Goal: Task Accomplishment & Management: Complete application form

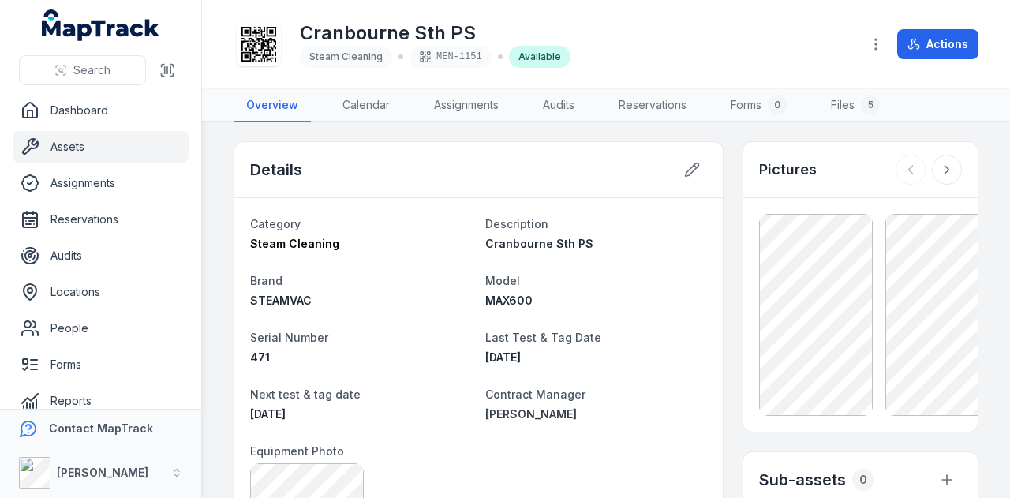
scroll to position [246, 0]
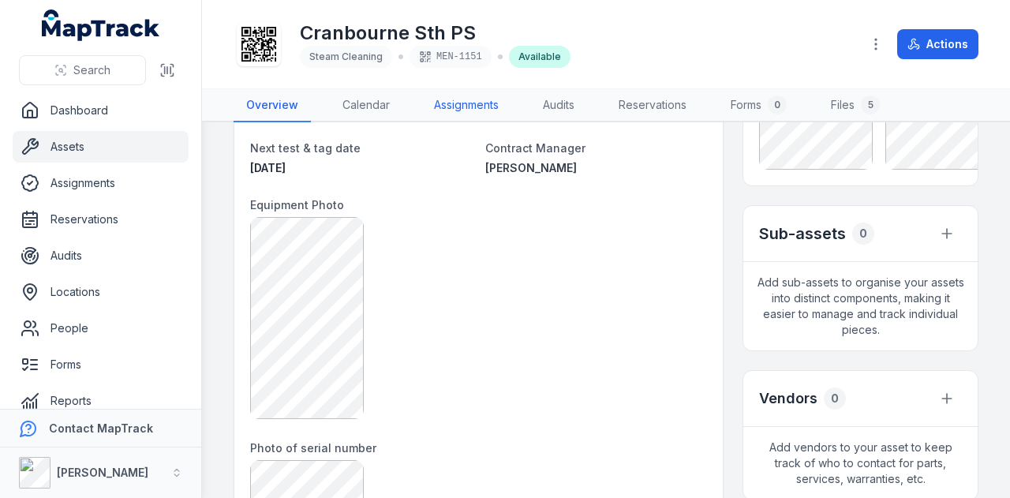
click at [480, 109] on link "Assignments" at bounding box center [466, 105] width 90 height 33
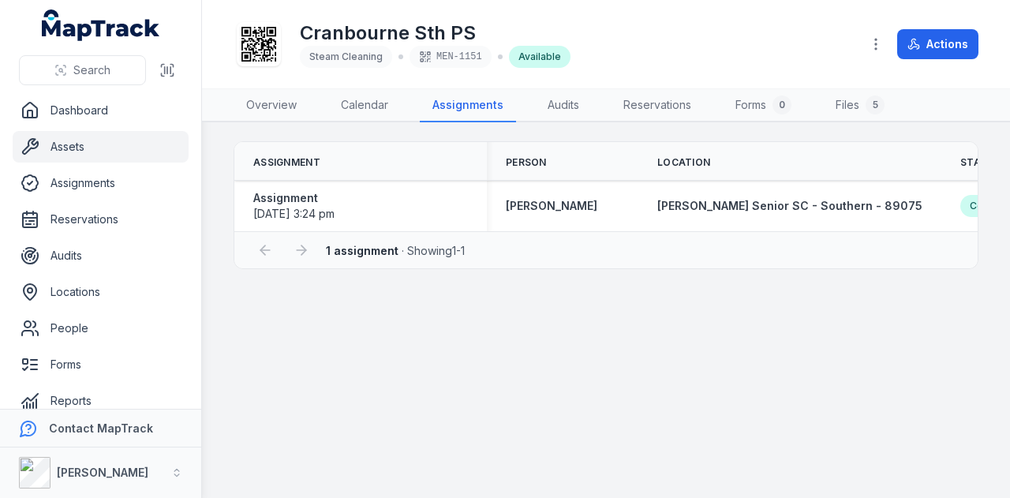
drag, startPoint x: 541, startPoint y: 239, endPoint x: 788, endPoint y: 238, distance: 247.0
click at [788, 238] on div "1 assignment · Showing 1 - 1" at bounding box center [605, 249] width 743 height 37
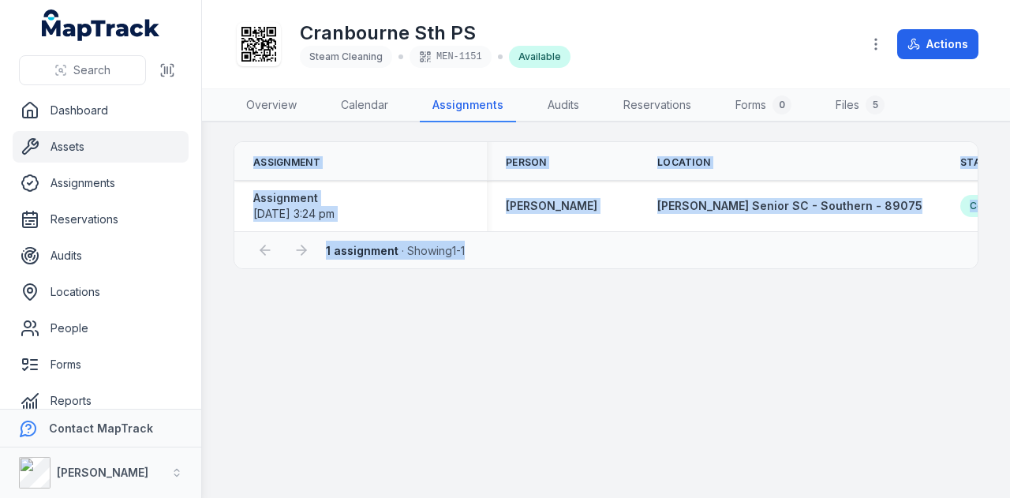
drag, startPoint x: 678, startPoint y: 238, endPoint x: 893, endPoint y: 234, distance: 215.5
click at [893, 234] on div "Assignment Person Location Status Created Date Updated Date Assignment [DATE] 3…" at bounding box center [606, 205] width 745 height 128
click at [275, 109] on link "Overview" at bounding box center [272, 105] width 76 height 33
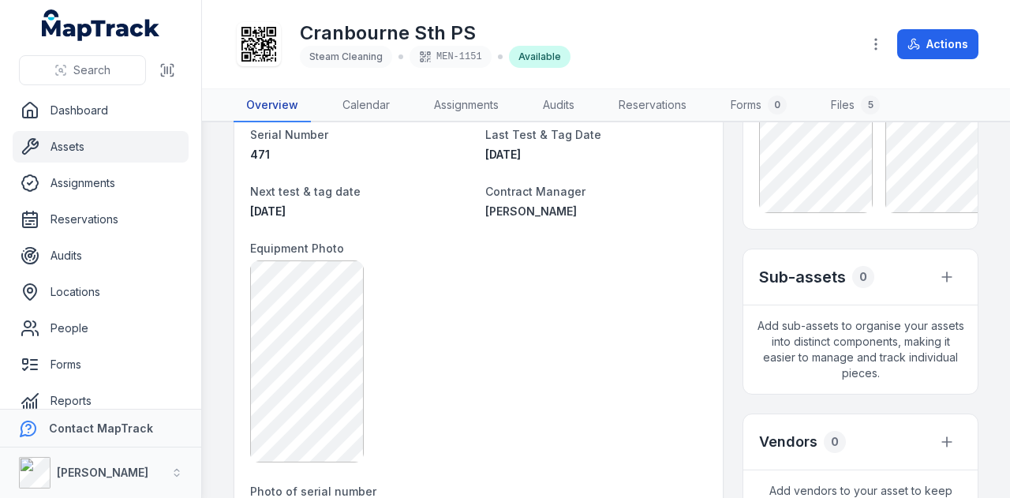
scroll to position [395, 0]
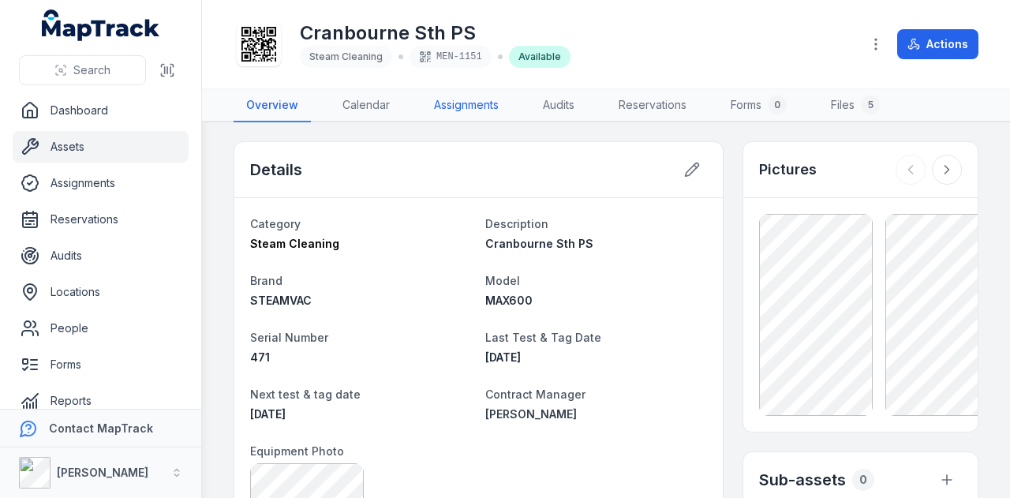
click at [484, 111] on link "Assignments" at bounding box center [466, 105] width 90 height 33
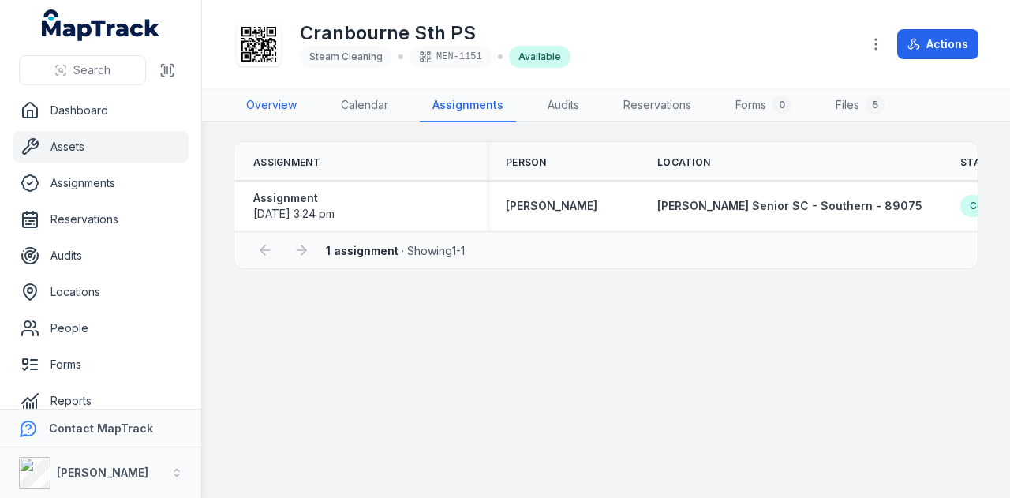
click at [270, 107] on link "Overview" at bounding box center [272, 105] width 76 height 33
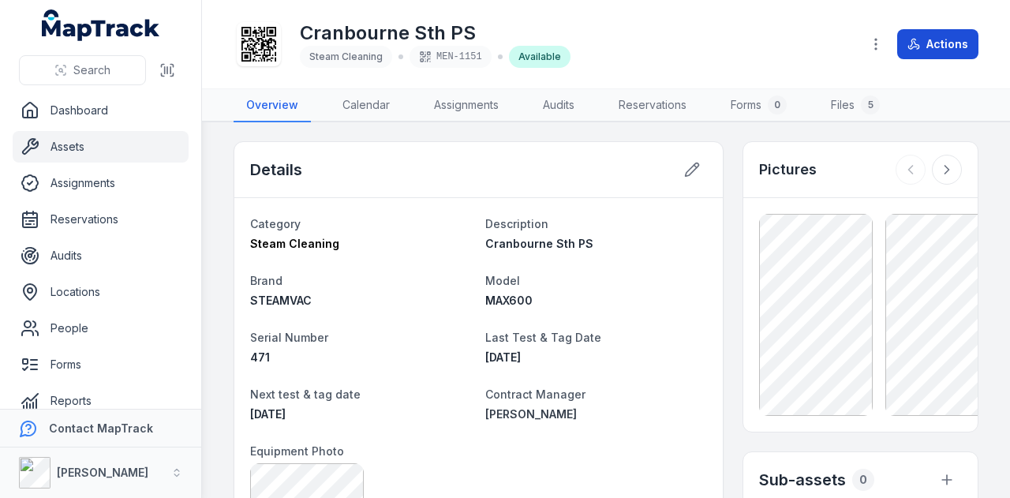
click at [927, 47] on button "Actions" at bounding box center [937, 44] width 81 height 30
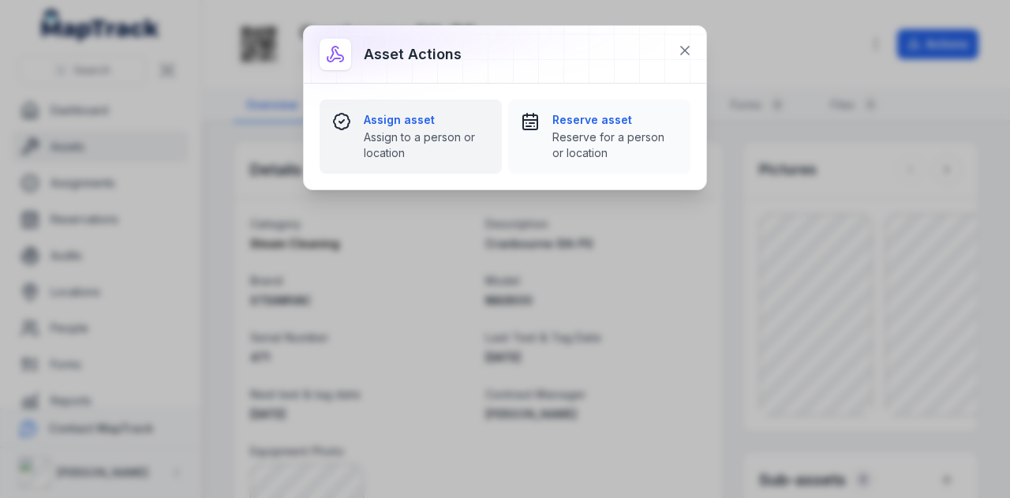
click at [422, 144] on span "Assign to a person or location" at bounding box center [426, 145] width 125 height 32
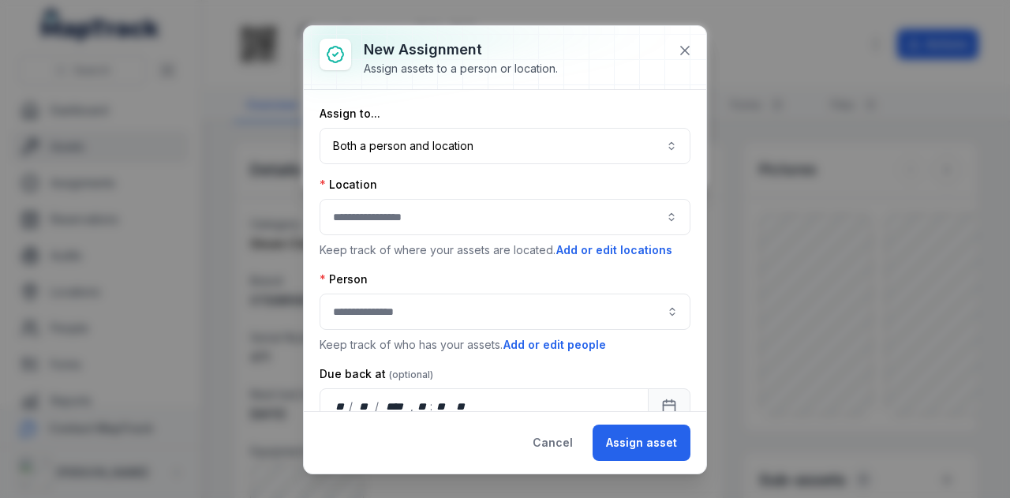
click at [597, 212] on button "button" at bounding box center [505, 217] width 371 height 36
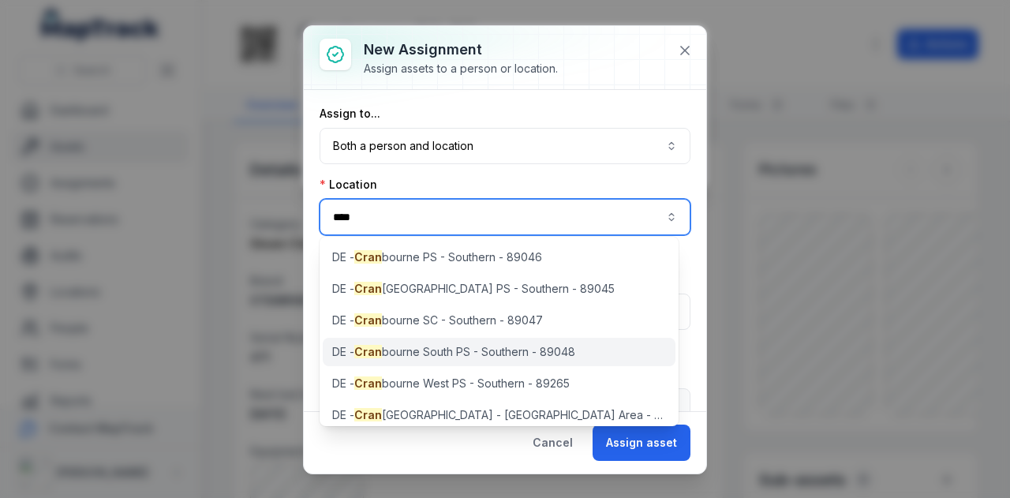
type input "****"
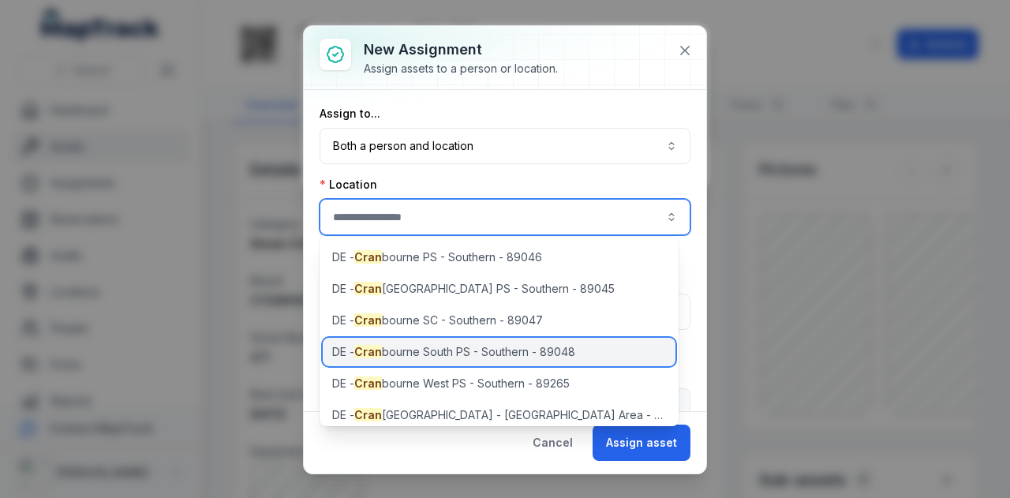
click at [509, 354] on span "[PERSON_NAME] [PERSON_NAME] South PS - Southern - 89048" at bounding box center [453, 352] width 243 height 16
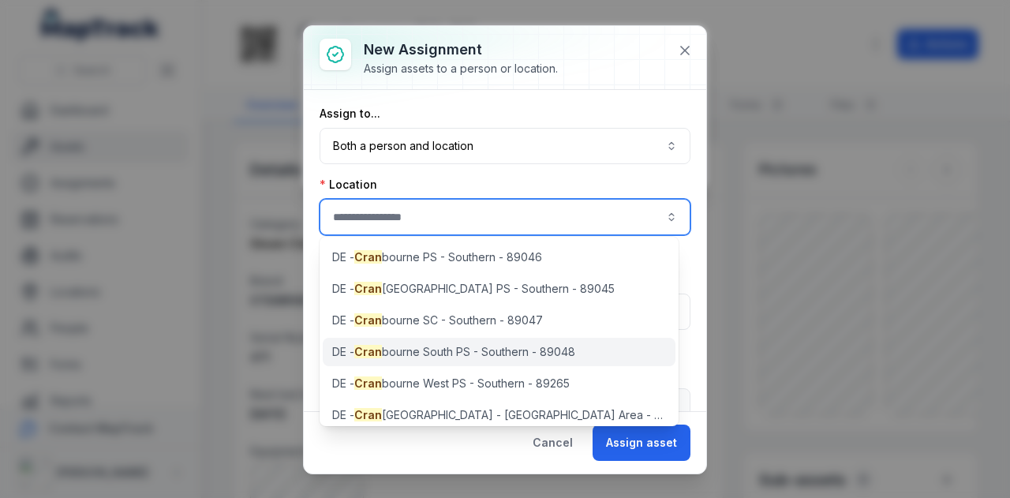
type input "**********"
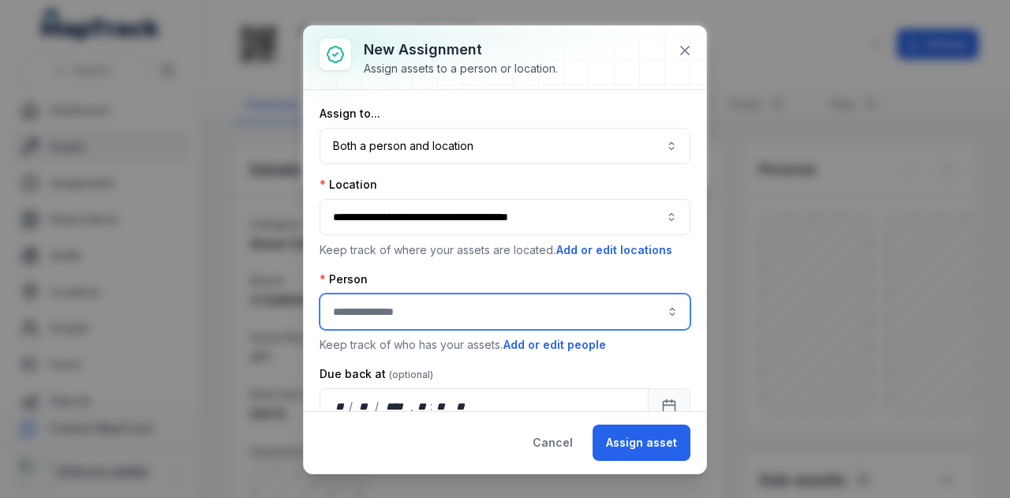
click at [519, 317] on input "assignment-add:person-label" at bounding box center [505, 312] width 371 height 36
click at [516, 352] on div "[PERSON_NAME]" at bounding box center [499, 351] width 326 height 16
type input "**********"
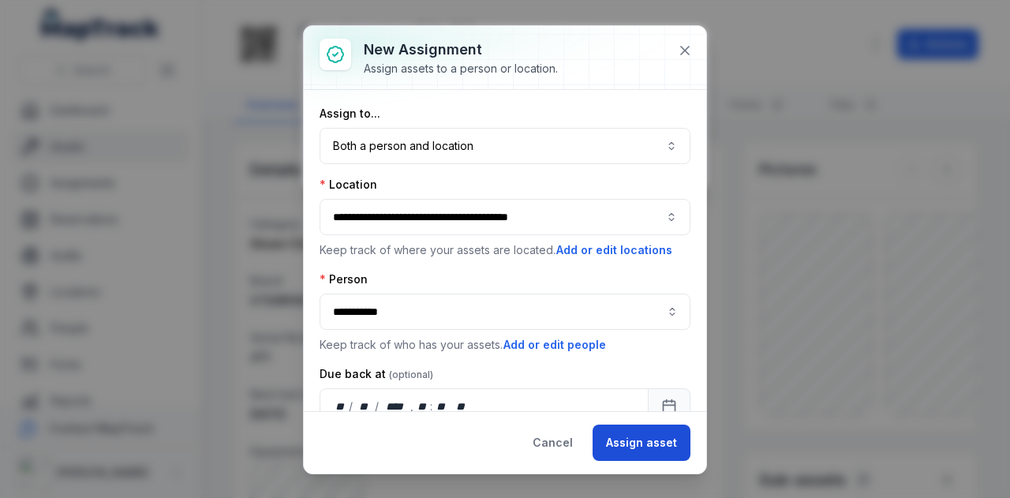
click at [630, 446] on button "Assign asset" at bounding box center [642, 443] width 98 height 36
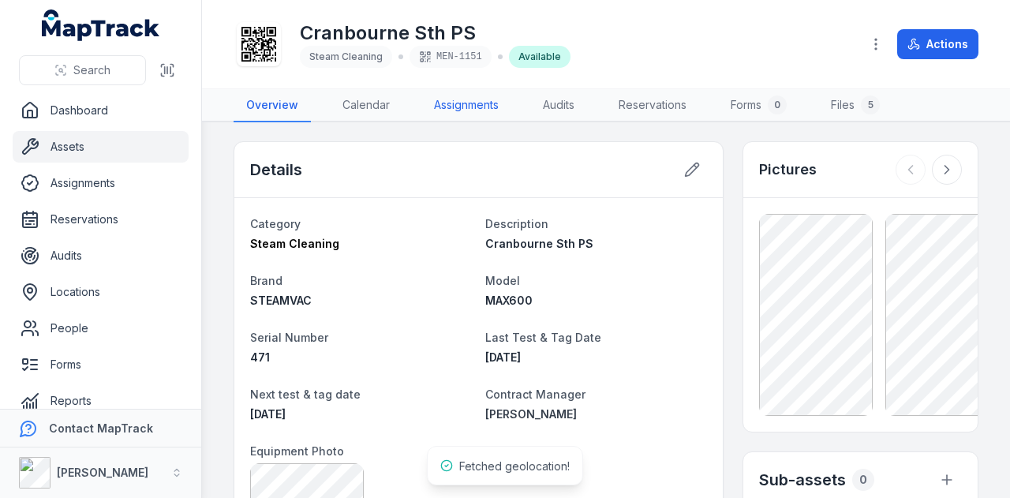
click at [458, 110] on link "Assignments" at bounding box center [466, 105] width 90 height 33
